Goal: Navigation & Orientation: Understand site structure

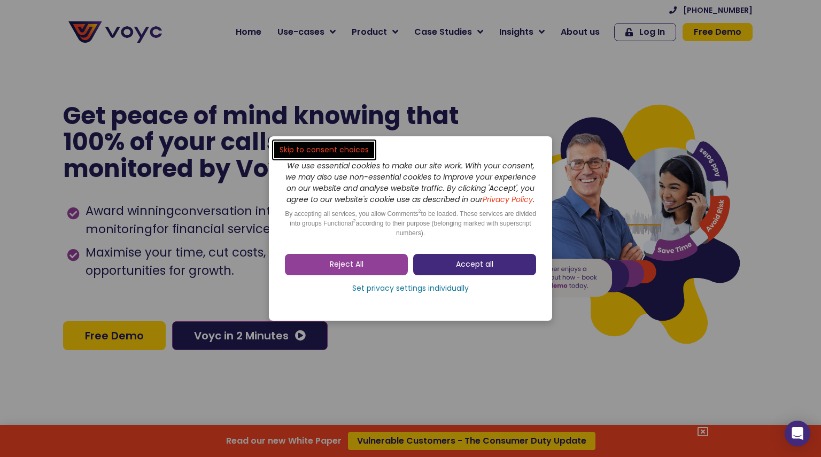
click at [455, 266] on link "Accept all" at bounding box center [474, 264] width 123 height 21
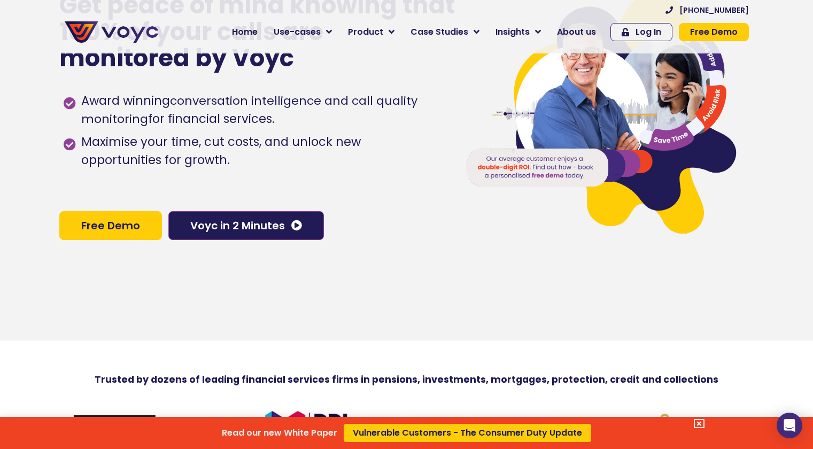
scroll to position [107, 0]
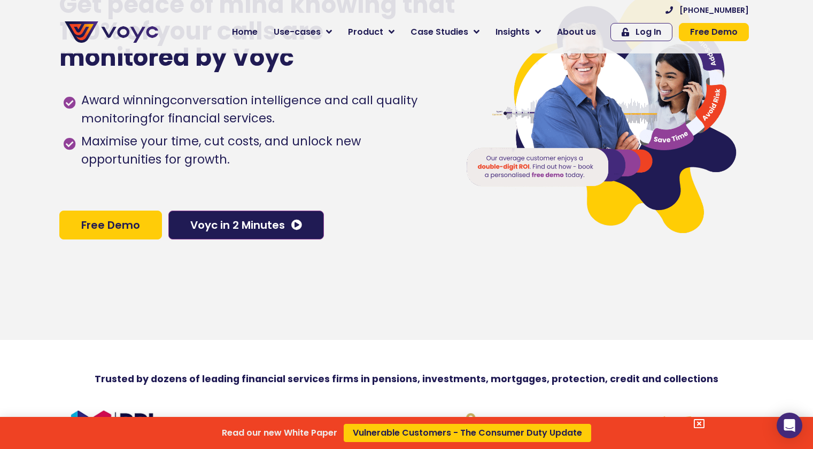
click at [704, 424] on icon at bounding box center [699, 424] width 11 height 11
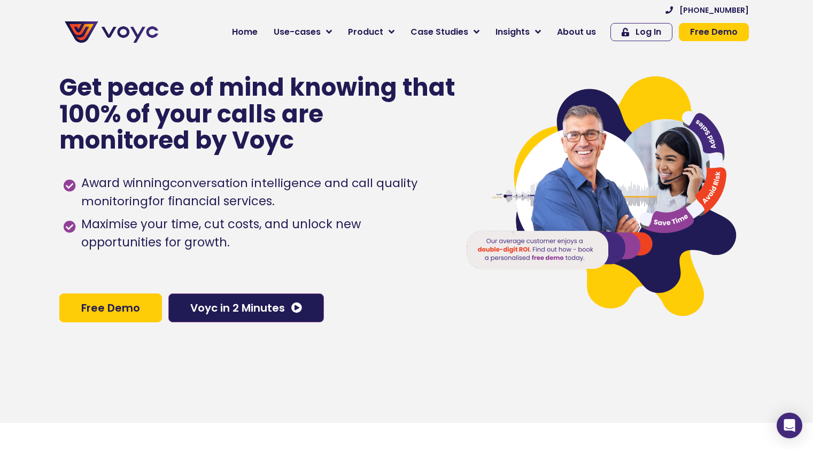
scroll to position [0, 0]
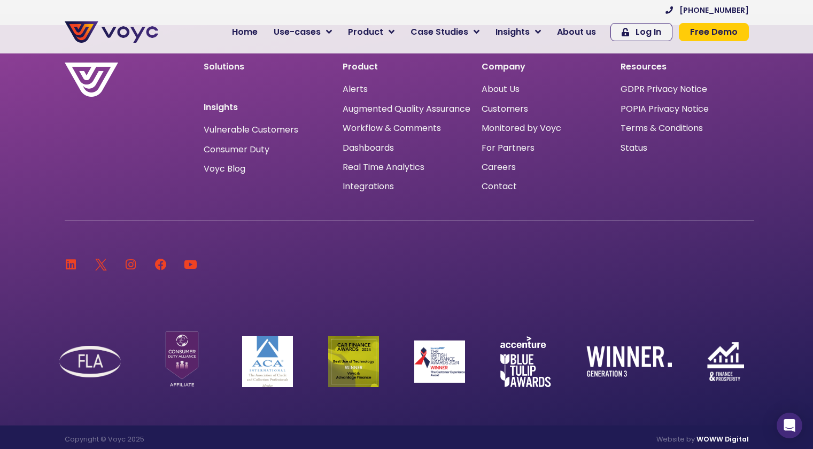
scroll to position [2498, 0]
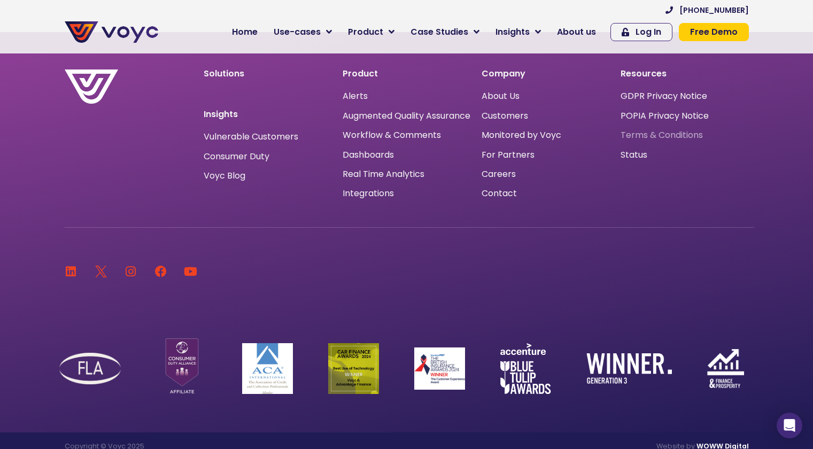
click at [653, 135] on span "Terms & Conditions" at bounding box center [662, 135] width 82 height 0
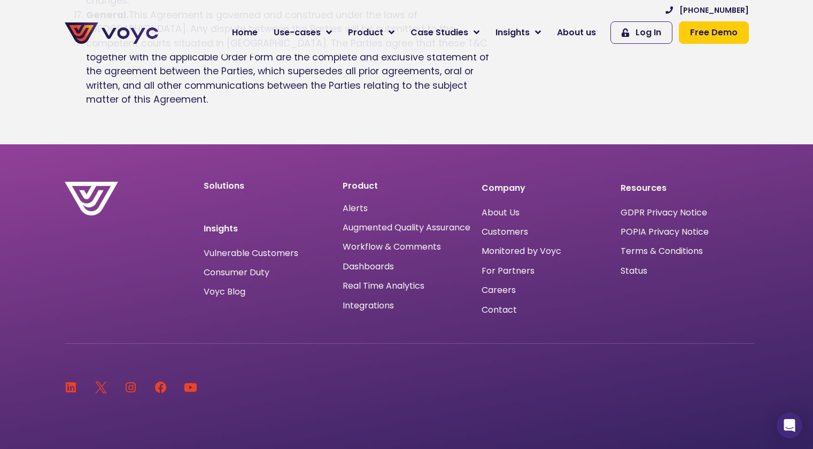
scroll to position [2201, 0]
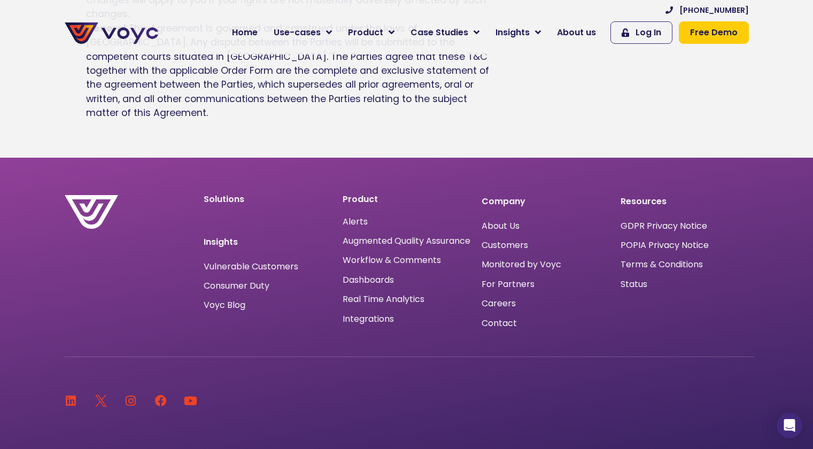
click at [657, 226] on span "GDPR Privacy Notice" at bounding box center [664, 226] width 87 height 0
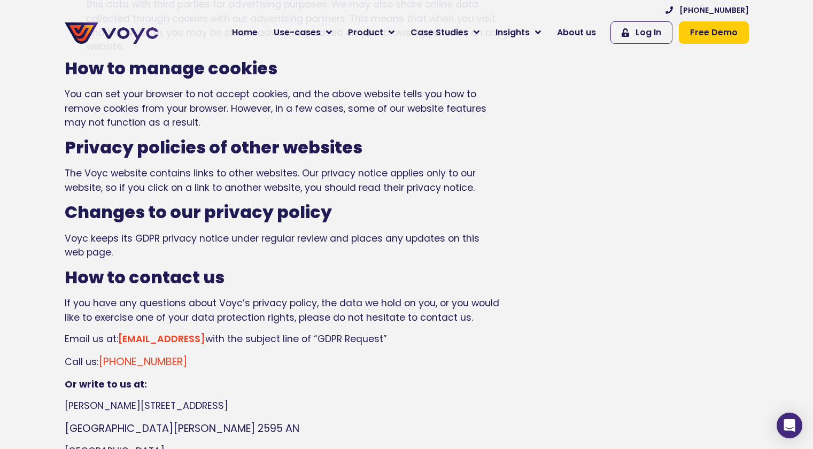
scroll to position [1835, 0]
